Goal: Information Seeking & Learning: Check status

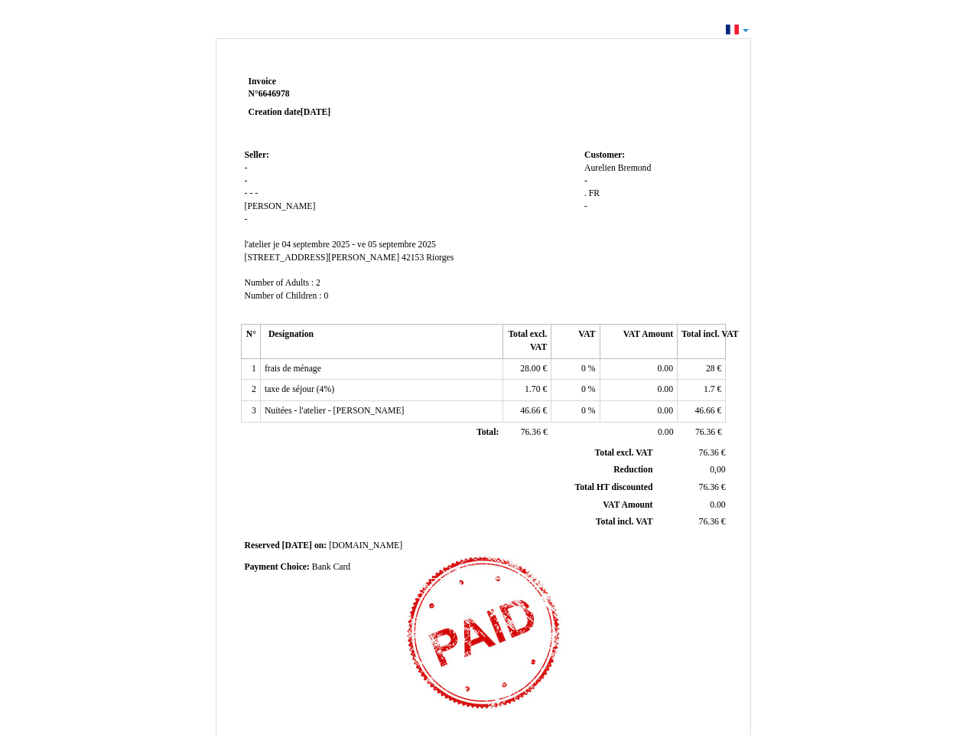
click at [262, 81] on span "Invoice" at bounding box center [263, 82] width 28 height 10
click at [276, 93] on span "6646978" at bounding box center [274, 94] width 31 height 10
click at [257, 155] on span "Seller:" at bounding box center [257, 155] width 24 height 10
click at [258, 206] on span "[PERSON_NAME]" at bounding box center [280, 206] width 71 height 10
click at [259, 244] on span "l'atelier" at bounding box center [258, 244] width 27 height 10
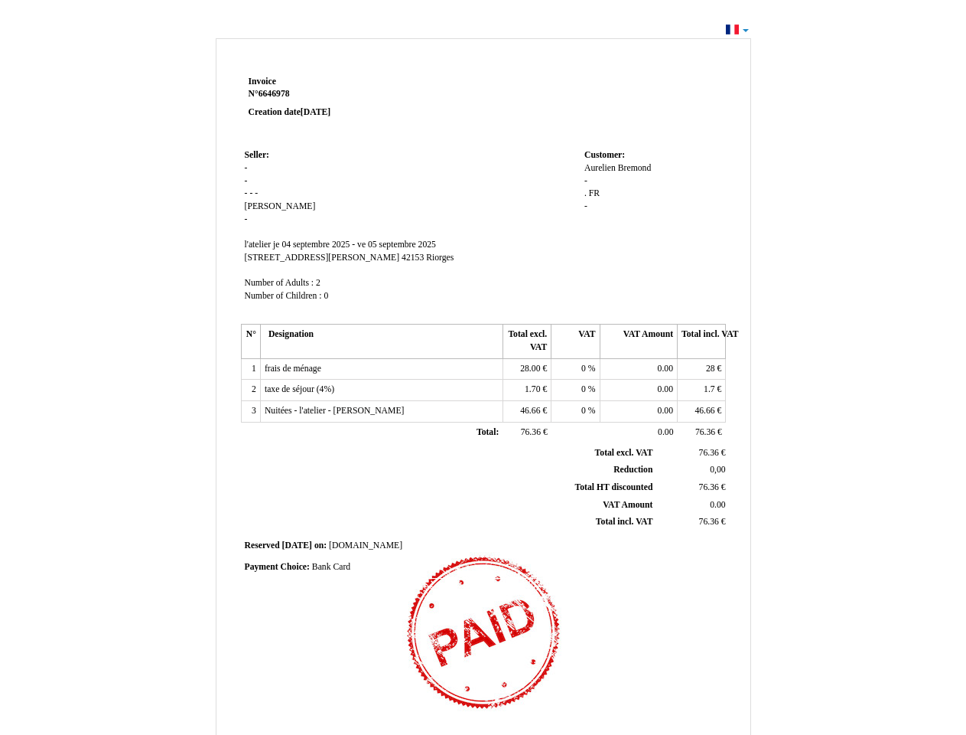
click at [354, 244] on span "je 04 septembre 2025 - ve 05 septembre 2025" at bounding box center [354, 244] width 163 height 10
click at [285, 257] on span "[STREET_ADDRESS][PERSON_NAME]" at bounding box center [322, 257] width 155 height 10
click at [402, 257] on span "42153" at bounding box center [413, 257] width 22 height 10
click at [426, 257] on span "Riorges" at bounding box center [440, 257] width 28 height 10
click at [281, 282] on span "Number of Adults :" at bounding box center [280, 283] width 70 height 10
